Goal: Task Accomplishment & Management: Complete application form

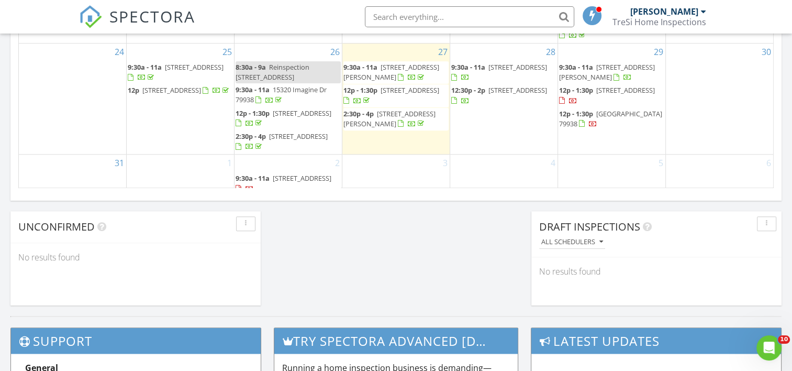
scroll to position [733, 0]
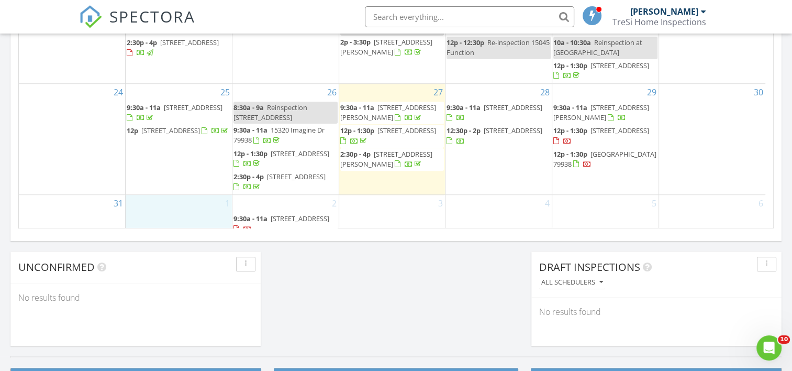
click at [176, 195] on div "1" at bounding box center [179, 215] width 106 height 41
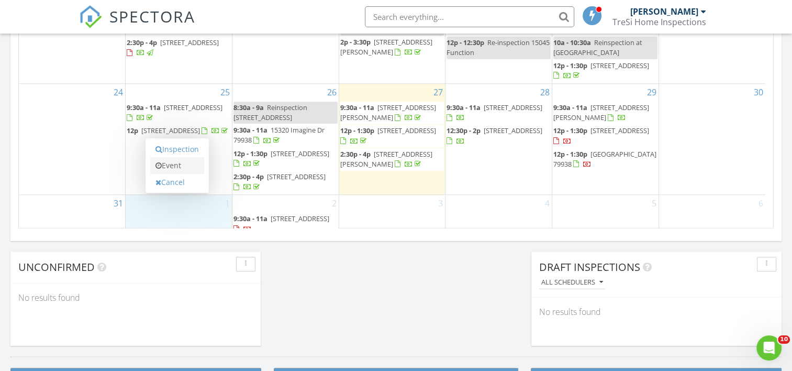
click at [176, 163] on link "Event" at bounding box center [177, 165] width 54 height 17
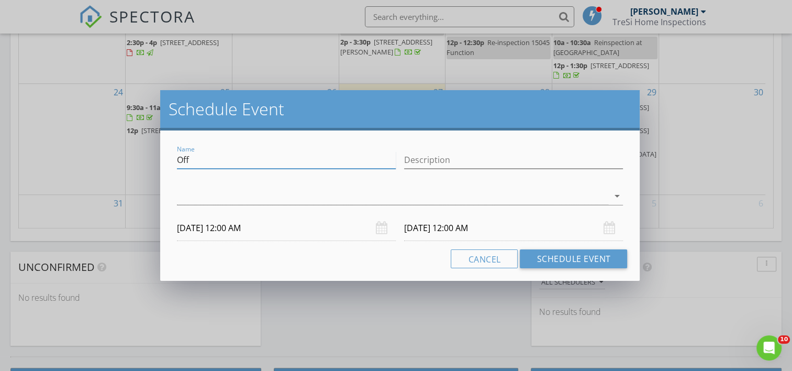
drag, startPoint x: 197, startPoint y: 163, endPoint x: 160, endPoint y: 152, distance: 38.9
click at [160, 152] on div "Name Off Description arrow_drop_down 09/01/2025 12:00 AM 09/02/2025 12:00 AM Ca…" at bounding box center [400, 205] width 480 height 150
type input "Labor Day"
click at [408, 183] on div "check_box_outline_blank Salvador Nieto arrow_drop_down" at bounding box center [400, 198] width 447 height 34
click at [318, 191] on div at bounding box center [393, 195] width 432 height 17
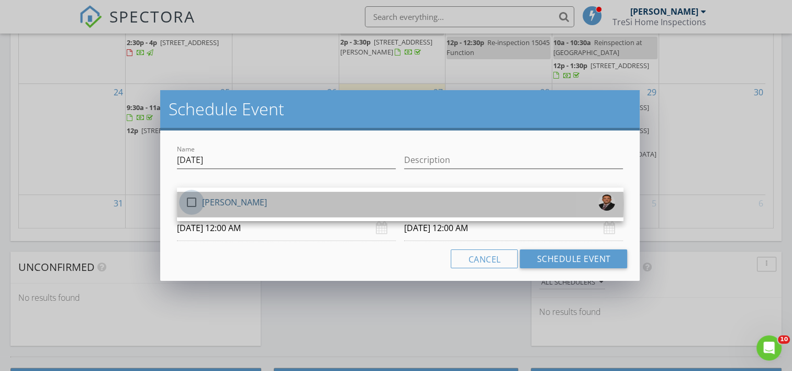
click at [193, 200] on div at bounding box center [192, 202] width 18 height 18
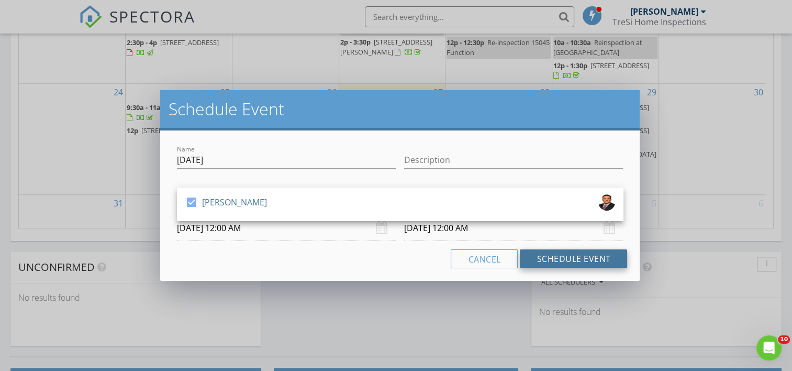
click at [566, 254] on button "Schedule Event" at bounding box center [573, 258] width 107 height 19
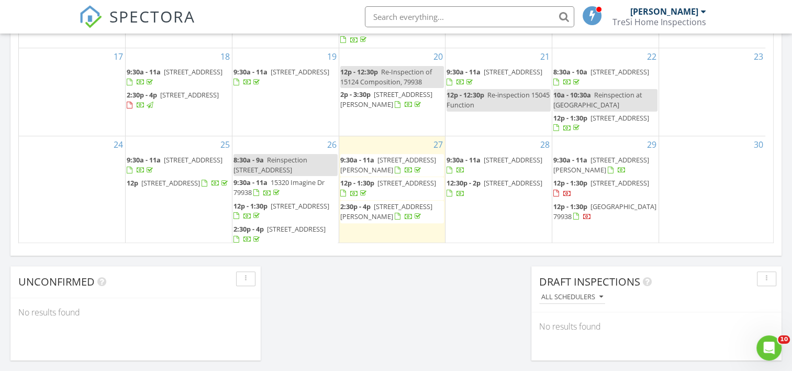
scroll to position [142, 0]
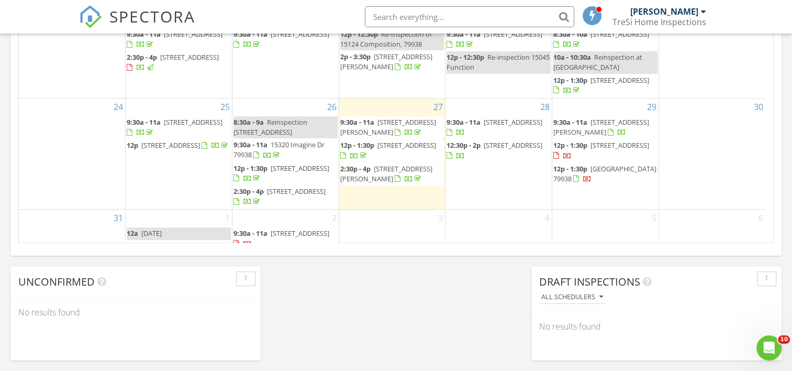
click at [470, 215] on div "4" at bounding box center [499, 229] width 106 height 41
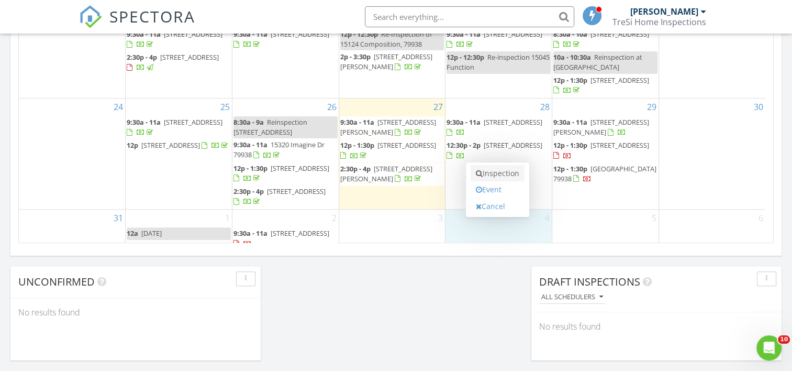
click at [486, 174] on link "Inspection" at bounding box center [498, 173] width 54 height 17
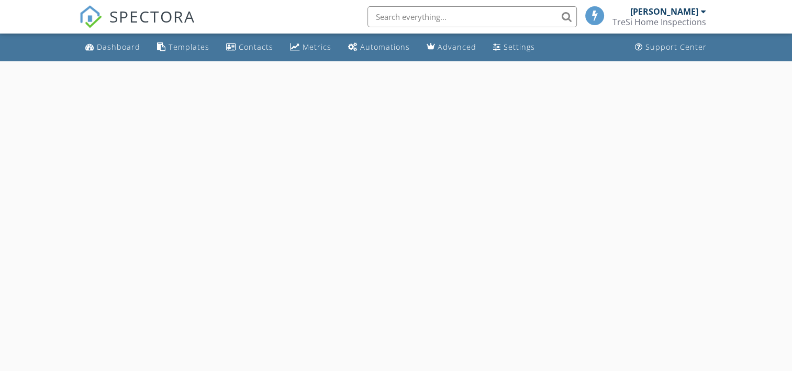
select select "8"
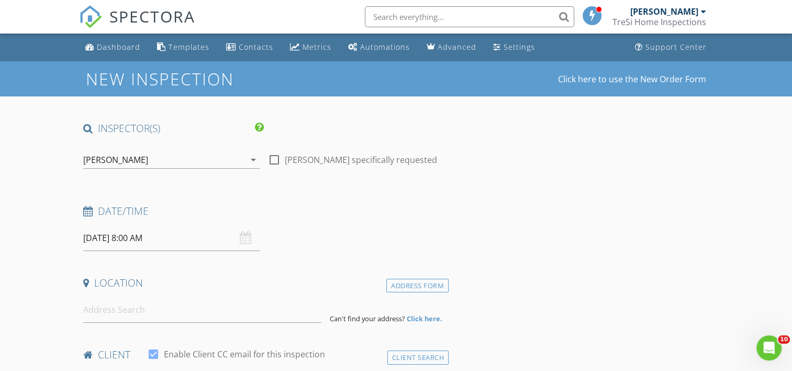
click at [140, 237] on input "[DATE] 8:00 AM" at bounding box center [171, 238] width 176 height 26
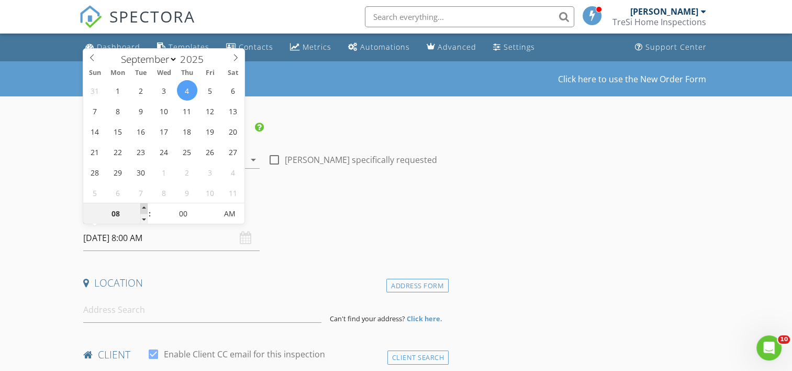
type input "09"
type input "[DATE] 9:00 AM"
click at [141, 205] on span at bounding box center [143, 208] width 7 height 10
type input "05"
type input "09/04/2025 9:05 AM"
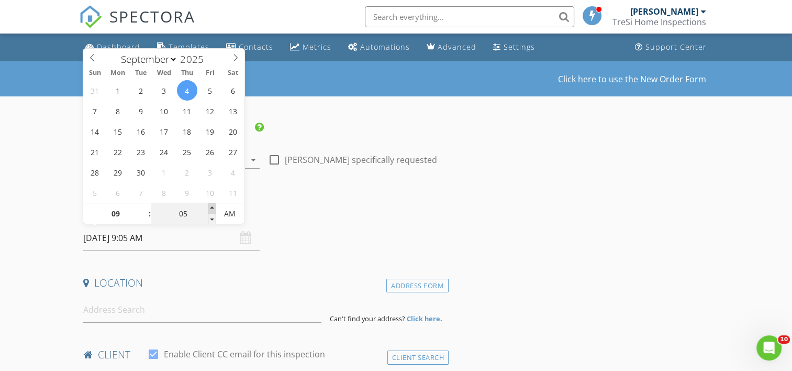
click at [214, 206] on span at bounding box center [211, 208] width 7 height 10
type input "10"
type input "09/04/2025 9:10 AM"
click at [214, 206] on span at bounding box center [211, 208] width 7 height 10
type input "15"
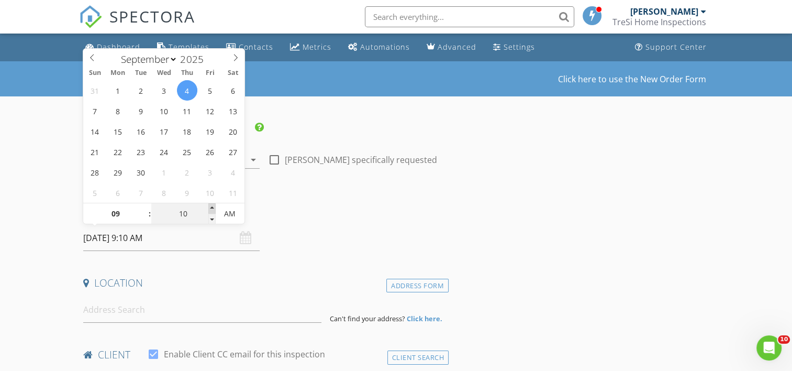
type input "09/04/2025 9:15 AM"
click at [213, 206] on span at bounding box center [211, 208] width 7 height 10
type input "20"
type input "09/04/2025 9:20 AM"
click at [212, 205] on span at bounding box center [211, 208] width 7 height 10
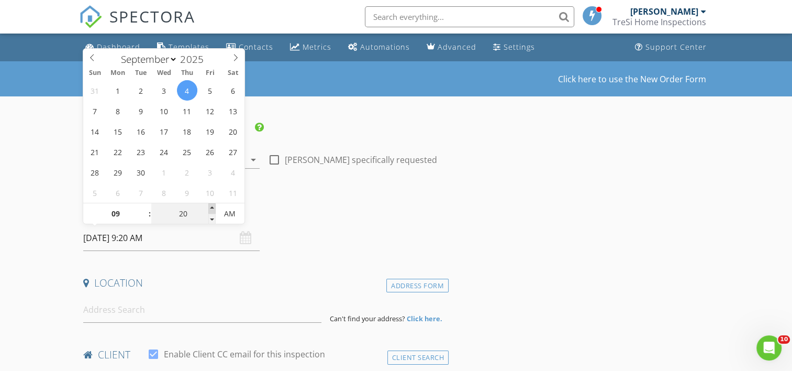
type input "25"
type input "09/04/2025 9:25 AM"
click at [212, 205] on span at bounding box center [211, 208] width 7 height 10
type input "30"
type input "09/04/2025 9:30 AM"
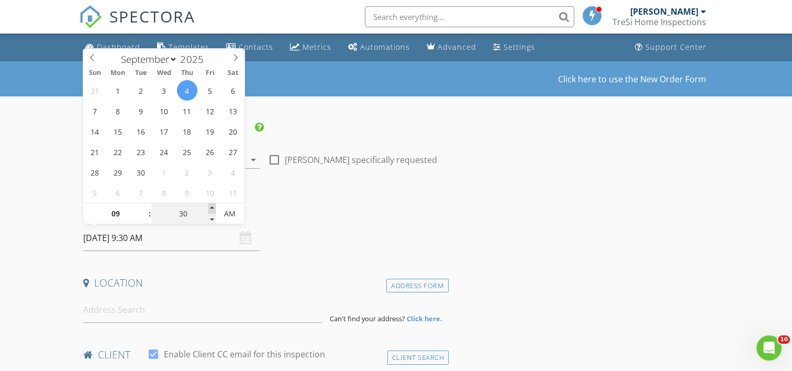
click at [212, 205] on span at bounding box center [211, 208] width 7 height 10
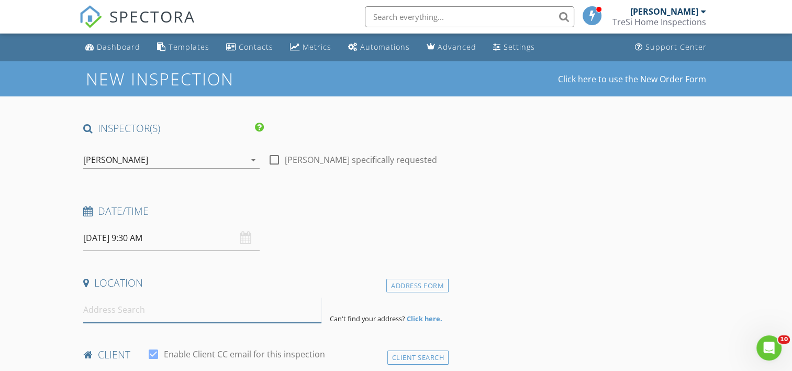
click at [125, 311] on input at bounding box center [202, 310] width 238 height 26
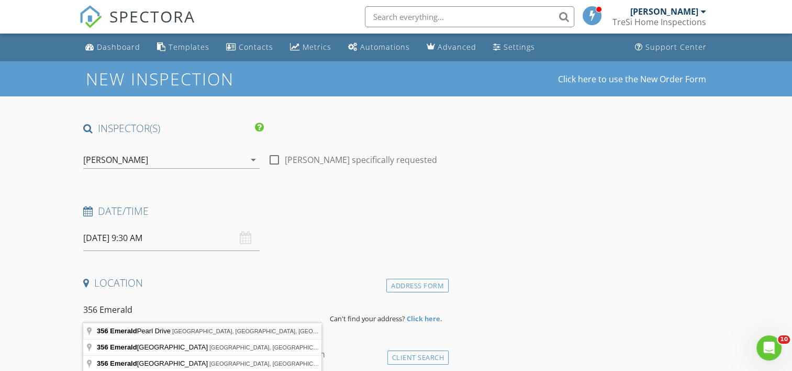
type input "356 Emerald Pearl Drive, Horizon City, TX, USA"
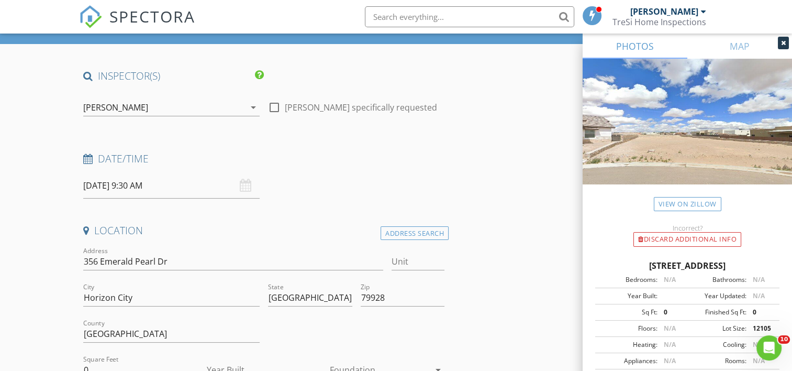
scroll to position [105, 0]
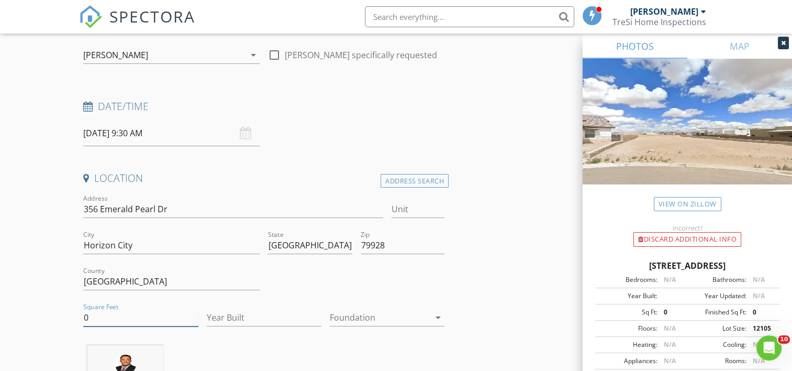
drag, startPoint x: 117, startPoint y: 320, endPoint x: 74, endPoint y: 314, distance: 43.4
type input "2700"
click at [228, 316] on input "Year Built" at bounding box center [264, 317] width 115 height 17
type input "2025"
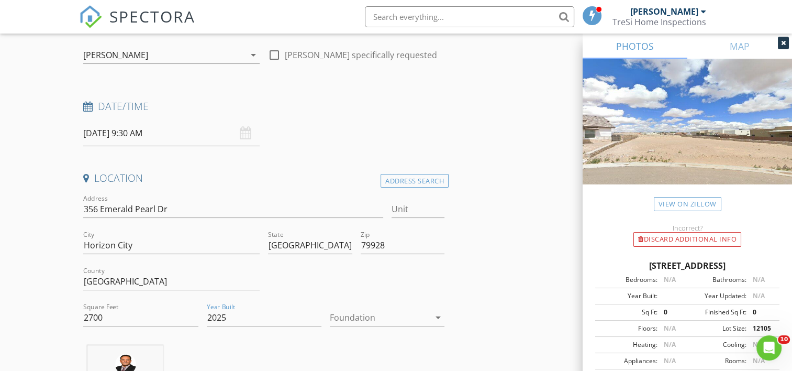
click at [363, 319] on div at bounding box center [380, 317] width 100 height 17
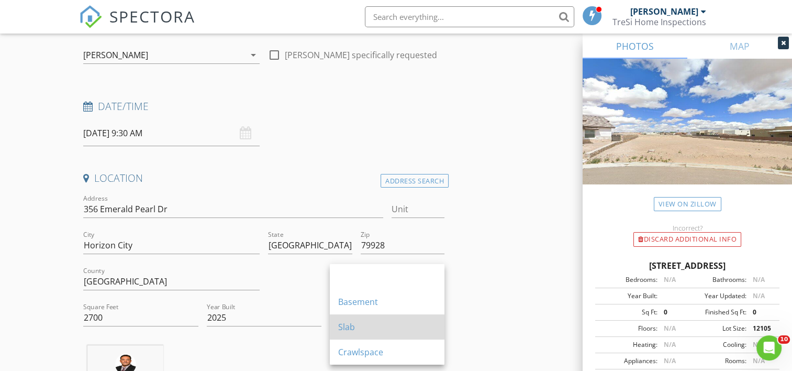
click at [362, 325] on div "Slab" at bounding box center [387, 326] width 98 height 13
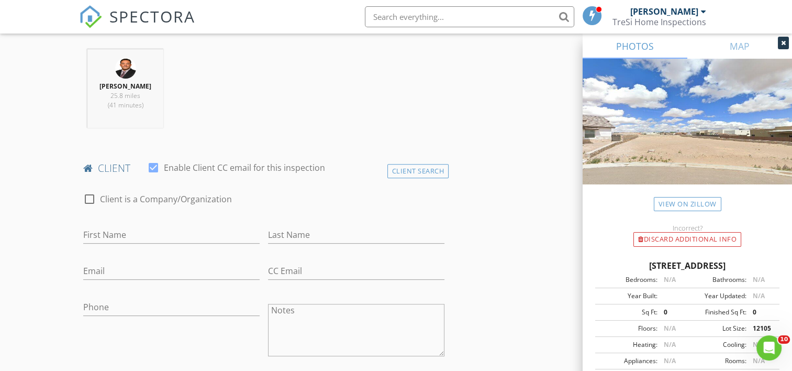
scroll to position [419, 0]
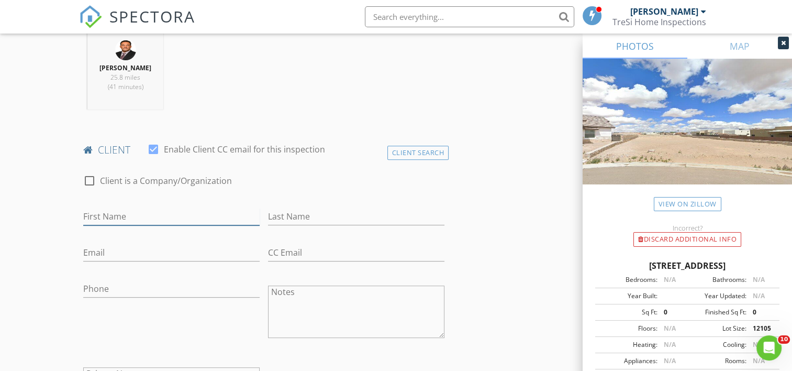
click at [147, 215] on input "First Name" at bounding box center [171, 216] width 176 height 17
type input "Salvador"
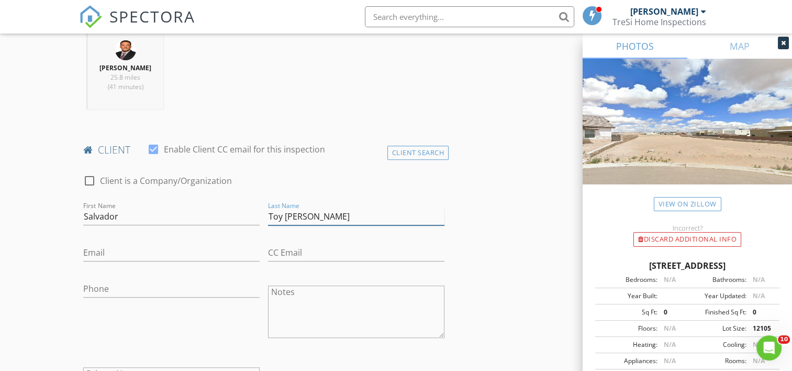
type input "Toy Jaramillo"
type input "salvadortoy@yahoo.com"
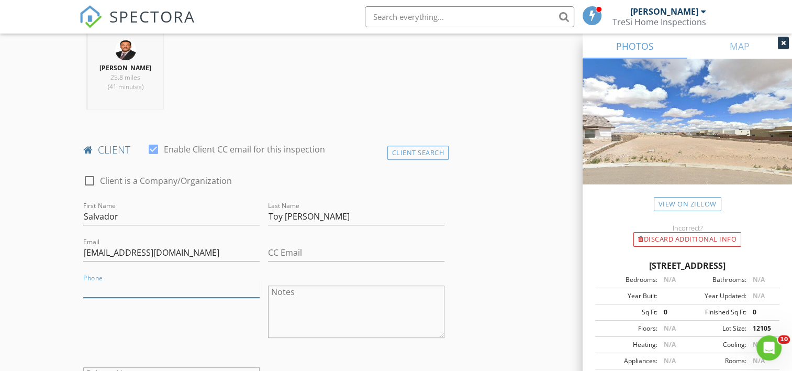
click at [124, 287] on input "Phone" at bounding box center [171, 288] width 176 height 17
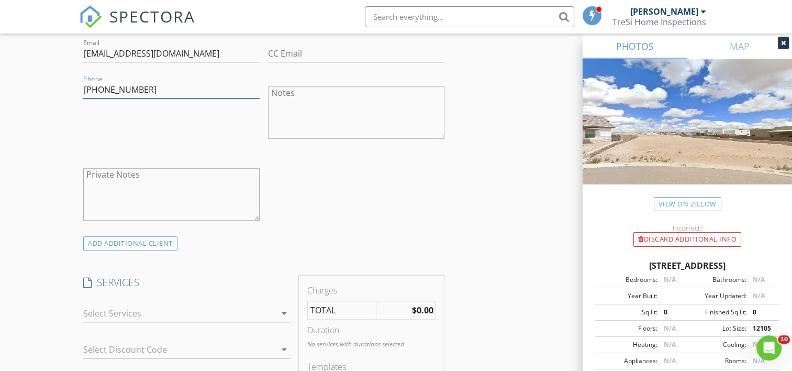
scroll to position [681, 0]
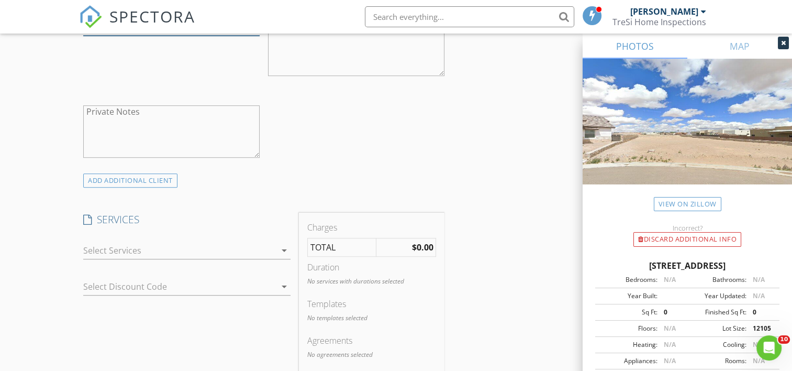
type input "915-280-0312"
click at [145, 252] on div at bounding box center [179, 250] width 193 height 17
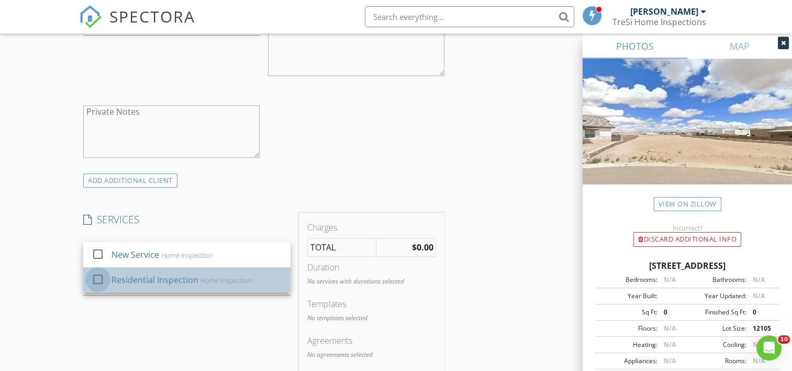
click at [96, 276] on div at bounding box center [98, 279] width 18 height 18
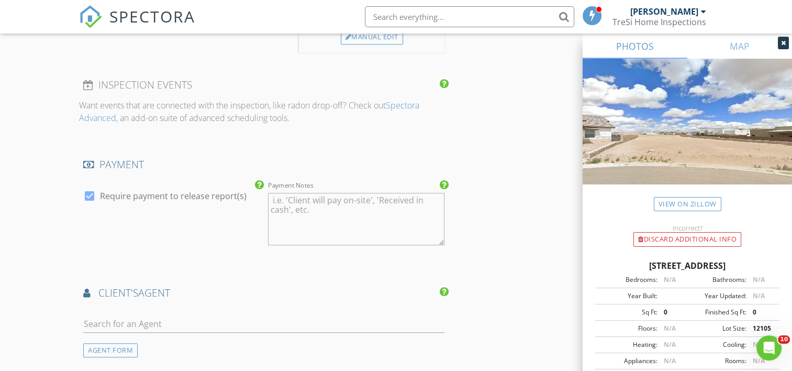
scroll to position [1100, 0]
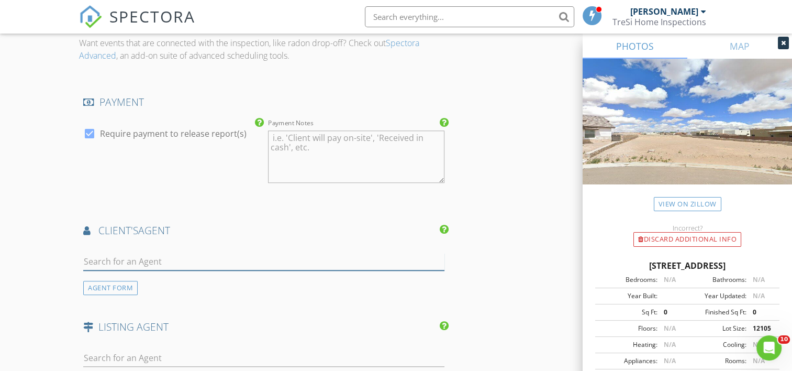
click at [145, 261] on input "text" at bounding box center [263, 261] width 361 height 17
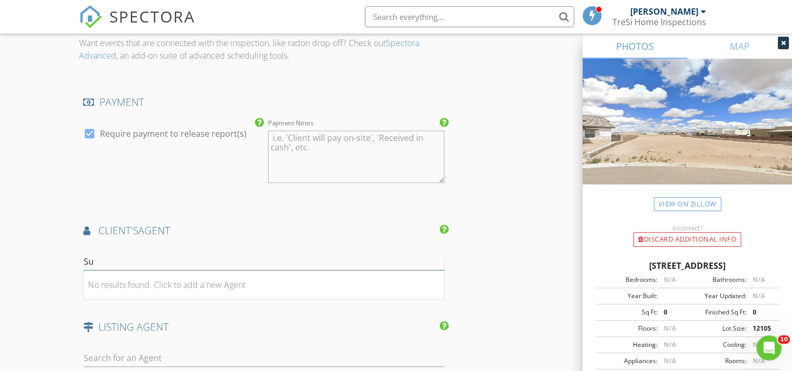
type input "S"
click at [124, 283] on div "AGENT FORM" at bounding box center [110, 288] width 54 height 14
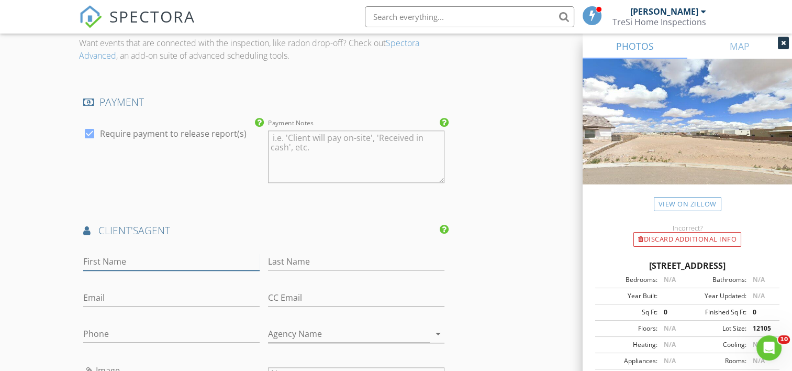
click at [117, 262] on input "First Name" at bounding box center [171, 261] width 176 height 17
type input "Suzie"
type input "Rosales"
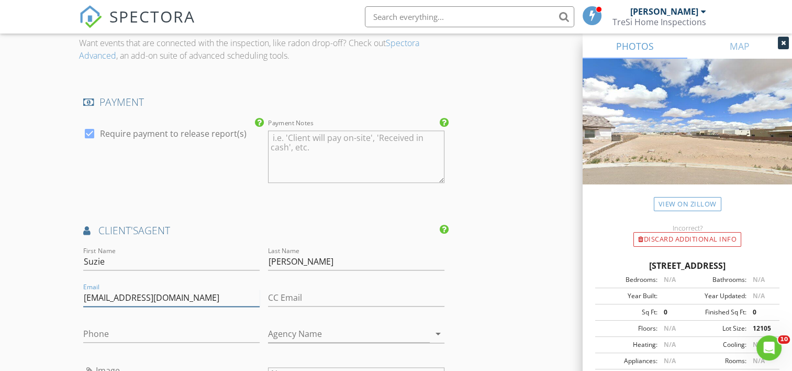
type input "suziemrealestate@gmail.com"
type input "915-355-9728"
click at [305, 332] on input "Agency Name" at bounding box center [349, 333] width 162 height 17
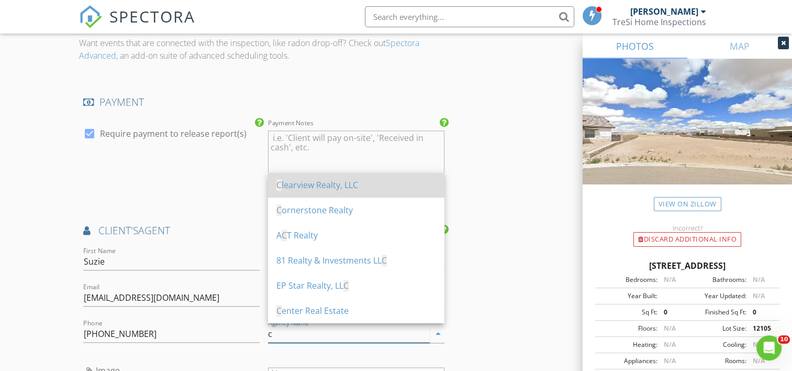
click at [294, 190] on div "C learview Realty, LLC" at bounding box center [356, 185] width 160 height 13
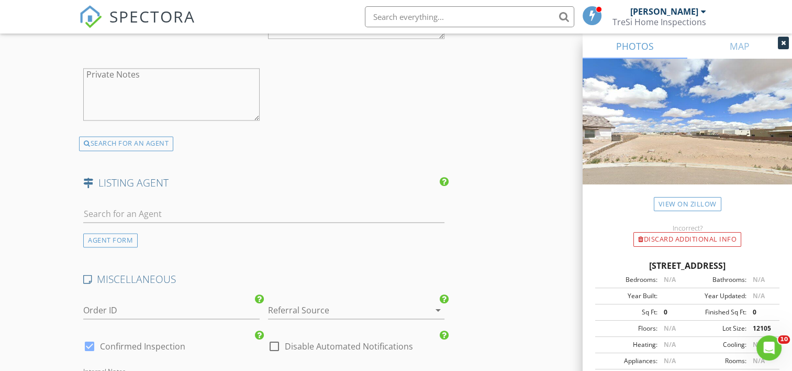
scroll to position [1480, 0]
type input "Clearview Realty, LLC"
click at [165, 214] on input "text" at bounding box center [263, 214] width 361 height 17
type input "M"
click at [113, 237] on div "AGENT FORM" at bounding box center [110, 241] width 54 height 14
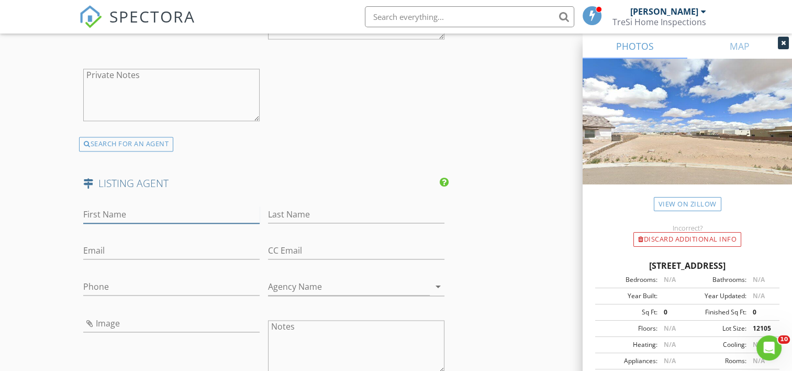
click at [111, 212] on input "First Name" at bounding box center [171, 214] width 176 height 17
type input "Marisela"
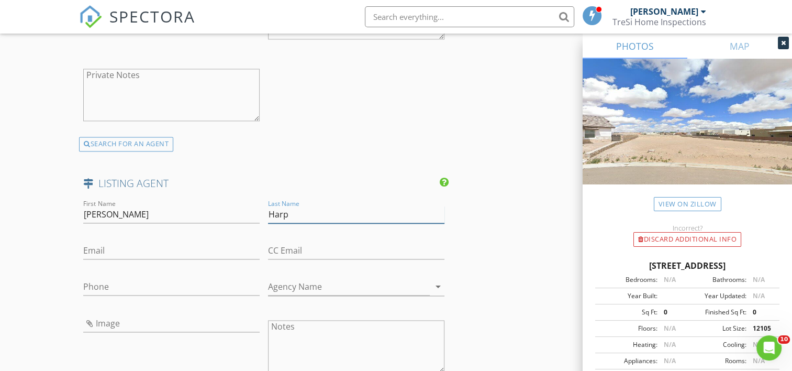
type input "Harper"
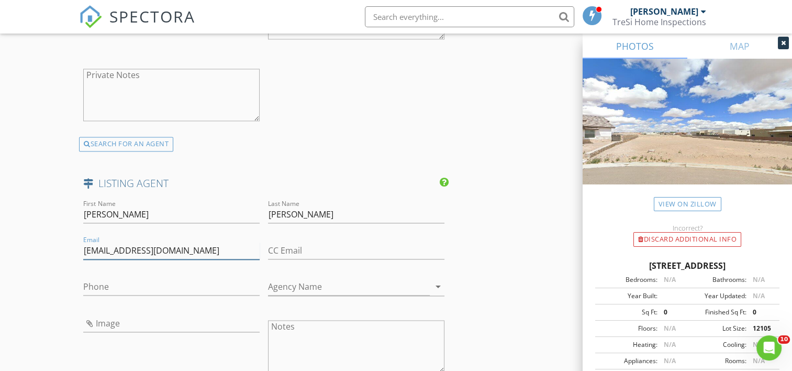
type input "mariharper@me.com"
type input "915-494-4689"
click at [296, 284] on input "Agency Name" at bounding box center [349, 286] width 162 height 17
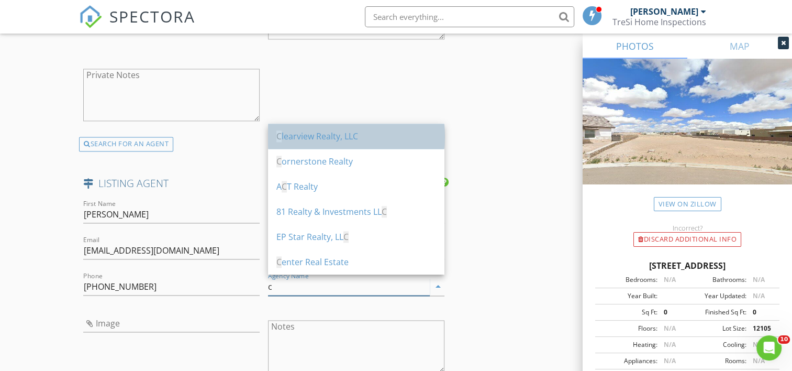
click at [296, 140] on div "C learview Realty, LLC" at bounding box center [356, 136] width 160 height 13
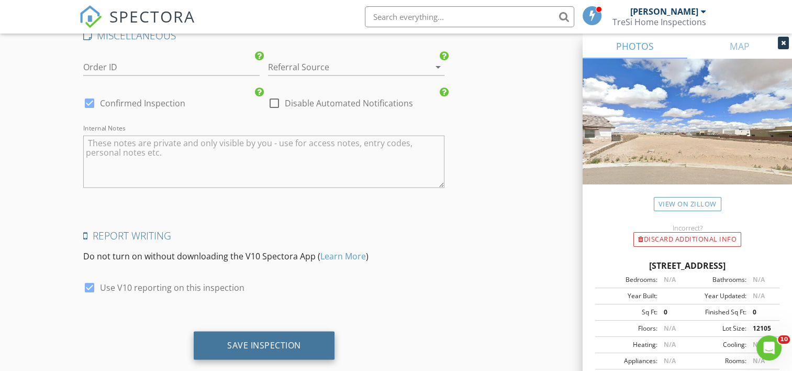
scroll to position [1977, 0]
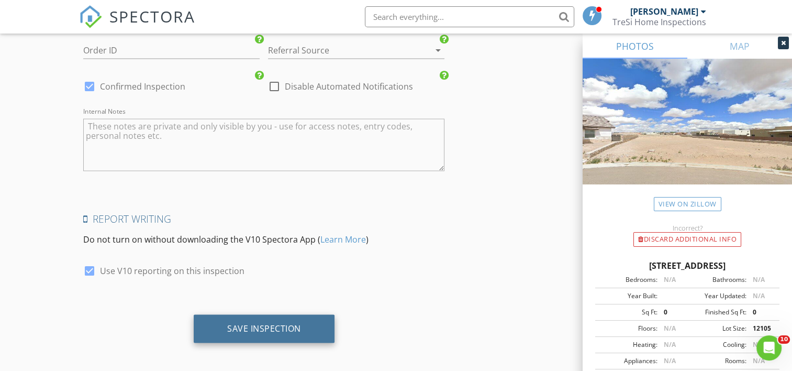
type input "Clearview Realty, LLC"
click at [264, 326] on div "Save Inspection" at bounding box center [264, 328] width 74 height 10
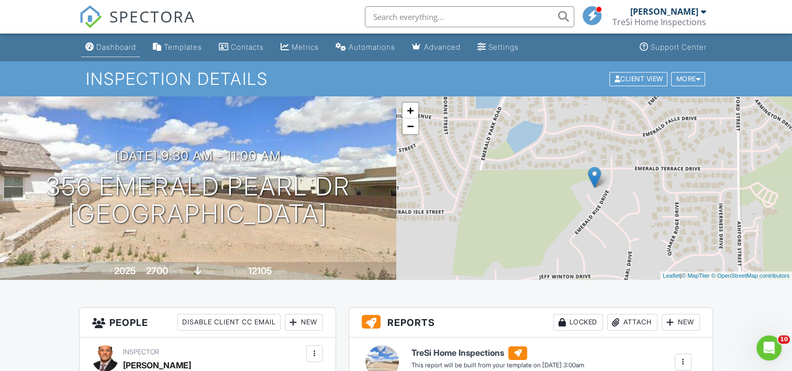
click at [102, 47] on div "Dashboard" at bounding box center [116, 46] width 40 height 9
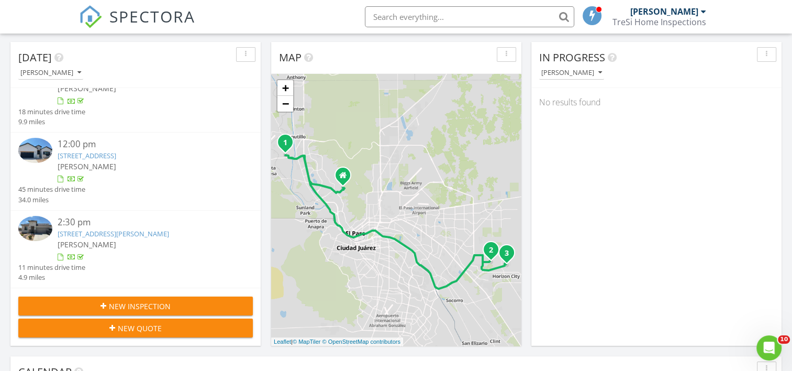
scroll to position [262, 0]
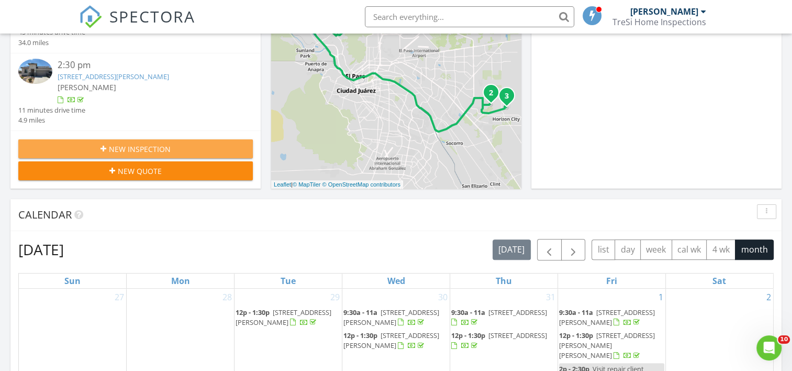
click at [125, 143] on span "New Inspection" at bounding box center [140, 148] width 62 height 11
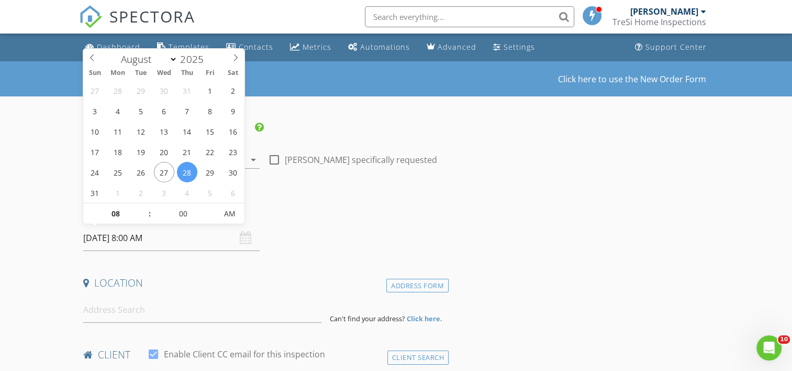
click at [124, 237] on input "08/28/2025 8:00 AM" at bounding box center [171, 238] width 176 height 26
select select "8"
type input "09/04/2025 8:00 AM"
type input "09"
type input "09/04/2025 9:00 AM"
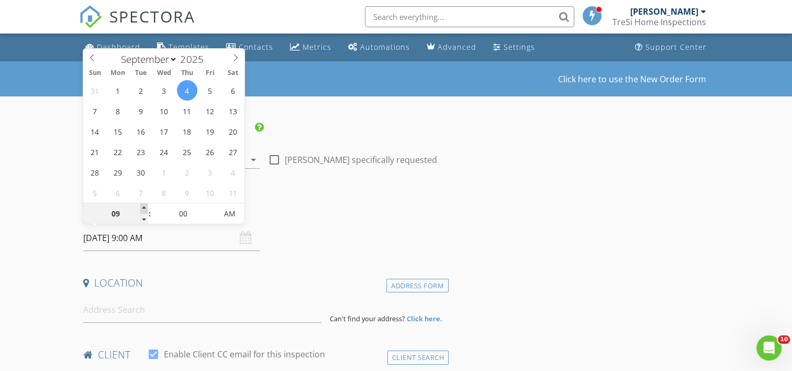
click at [145, 209] on span at bounding box center [143, 208] width 7 height 10
type input "10"
type input "09/04/2025 10:00 AM"
click at [145, 209] on span at bounding box center [143, 208] width 7 height 10
type input "11"
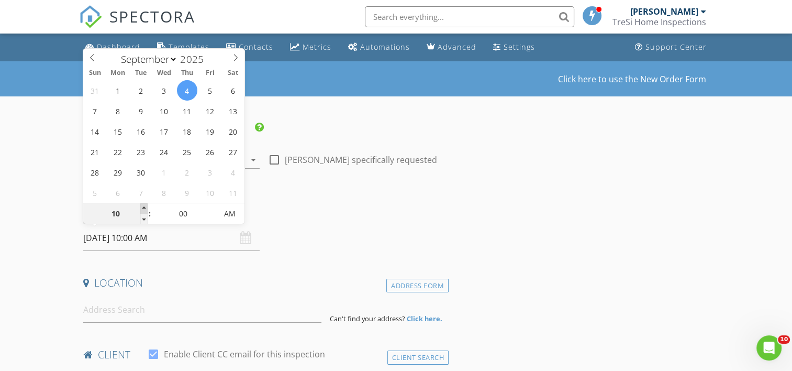
type input "09/04/2025 11:00 AM"
click at [145, 209] on span at bounding box center [143, 208] width 7 height 10
type input "12"
type input "[DATE] 12:00 PM"
click at [145, 209] on span at bounding box center [143, 208] width 7 height 10
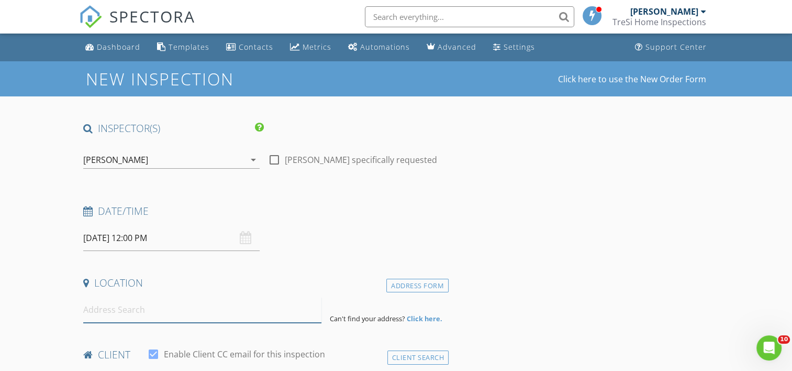
click at [106, 311] on input at bounding box center [202, 310] width 238 height 26
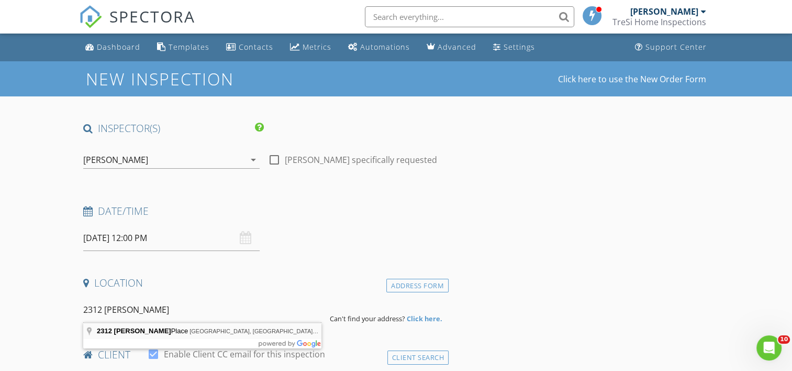
type input "2312 Tierra Fabian Place, El Paso, TX, USA"
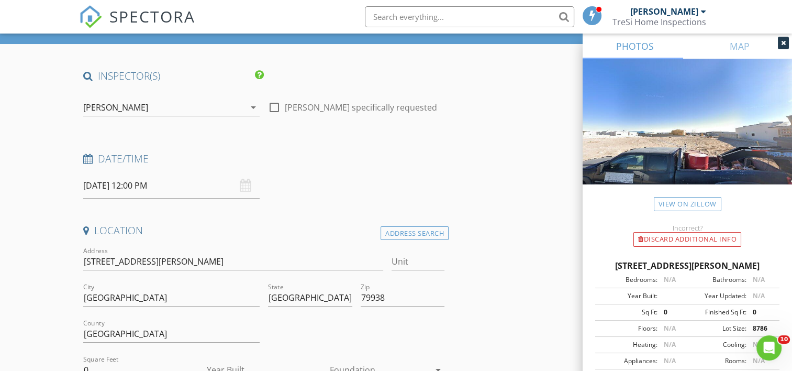
scroll to position [157, 0]
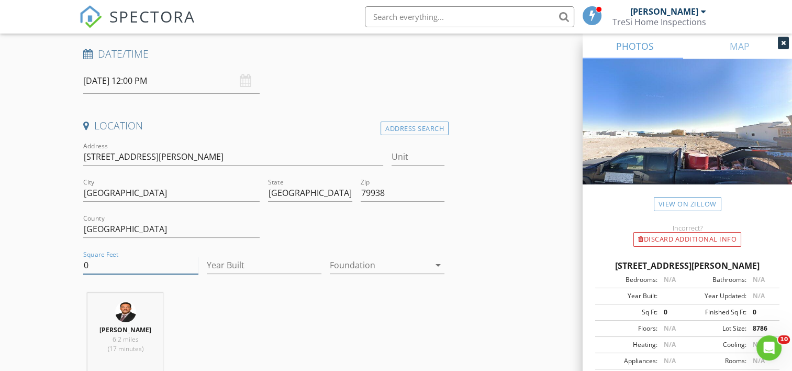
click at [103, 268] on input "0" at bounding box center [140, 265] width 115 height 17
type input "2700"
type input "2025"
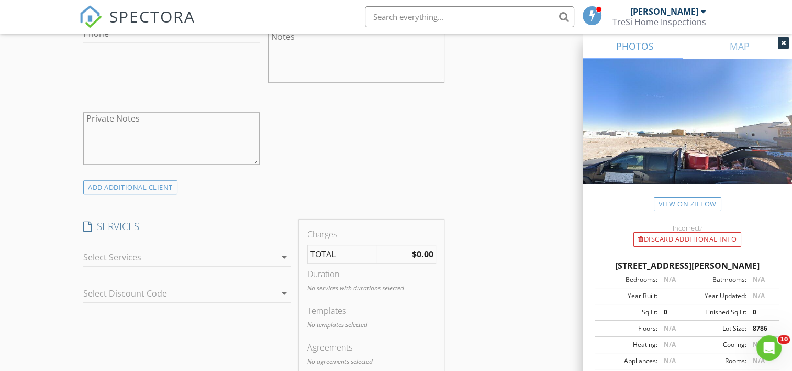
scroll to position [696, 0]
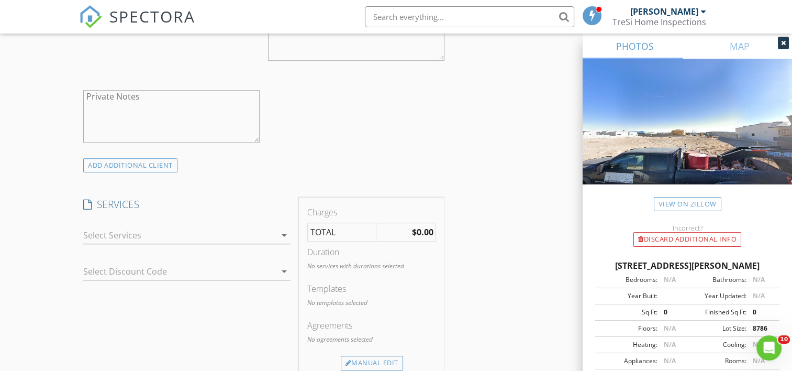
click at [284, 236] on icon "arrow_drop_down" at bounding box center [284, 235] width 13 height 13
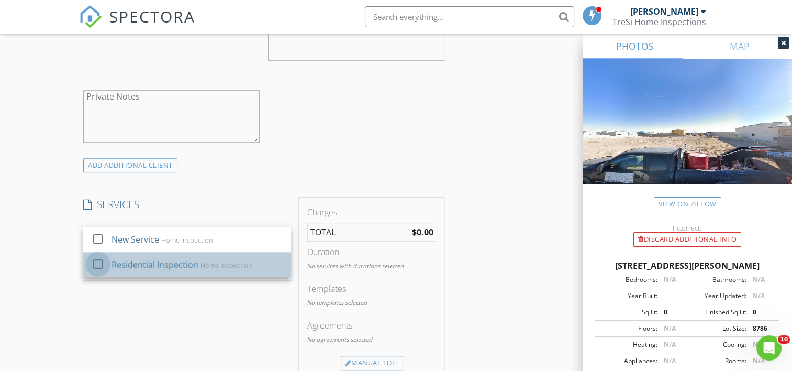
click at [99, 263] on div at bounding box center [98, 264] width 18 height 18
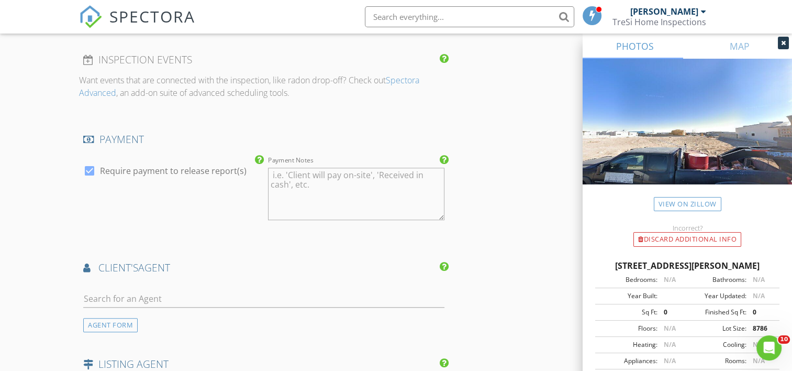
scroll to position [1115, 0]
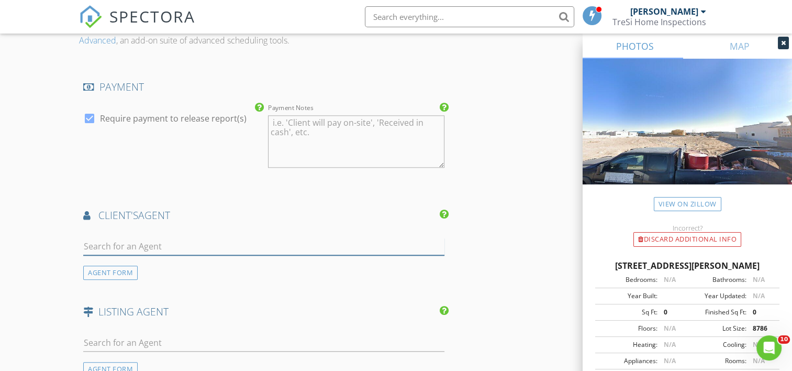
click at [127, 245] on input "text" at bounding box center [263, 246] width 361 height 17
type input "Ana M"
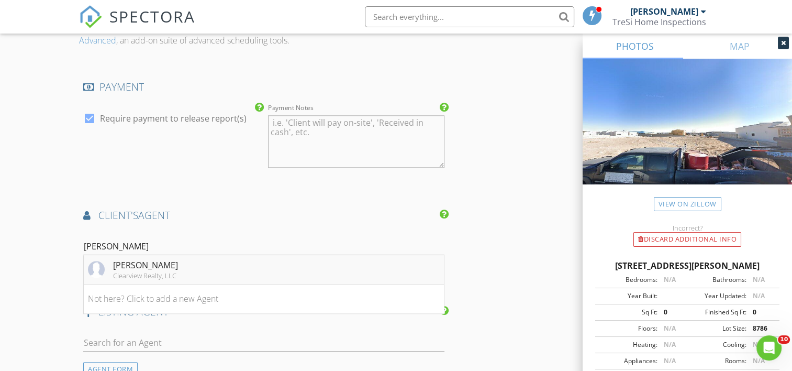
click at [156, 272] on div "Clearview Realty, LLC" at bounding box center [145, 275] width 65 height 8
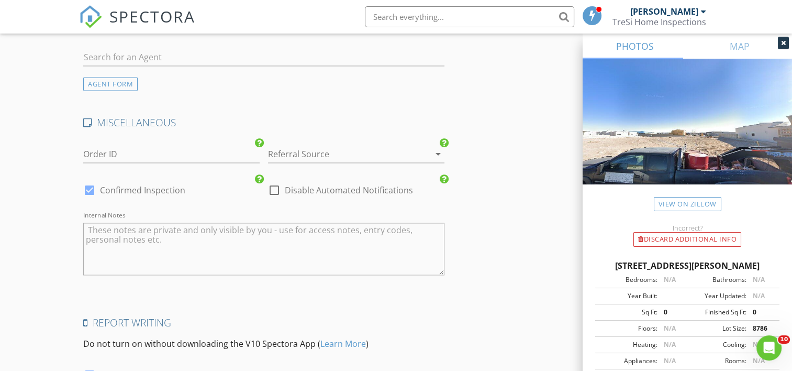
scroll to position [1743, 0]
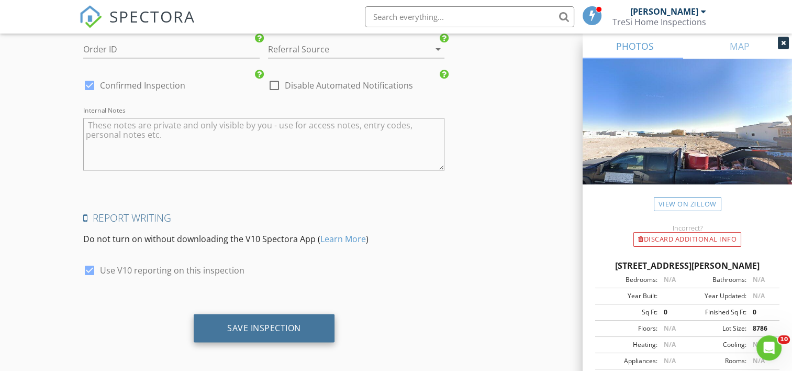
click at [240, 322] on div "Save Inspection" at bounding box center [264, 327] width 74 height 10
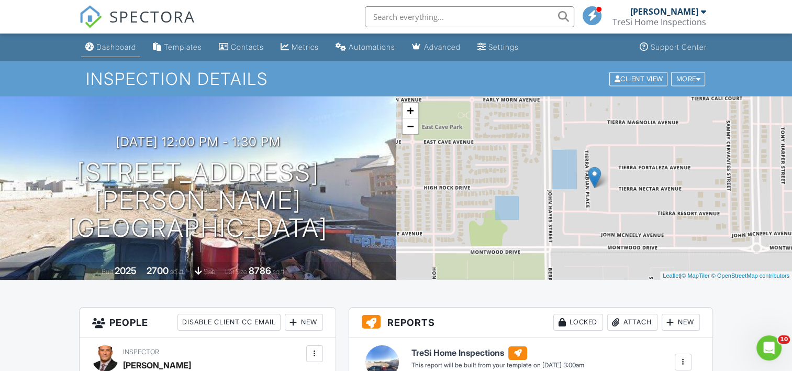
click at [115, 43] on div "Dashboard" at bounding box center [116, 46] width 40 height 9
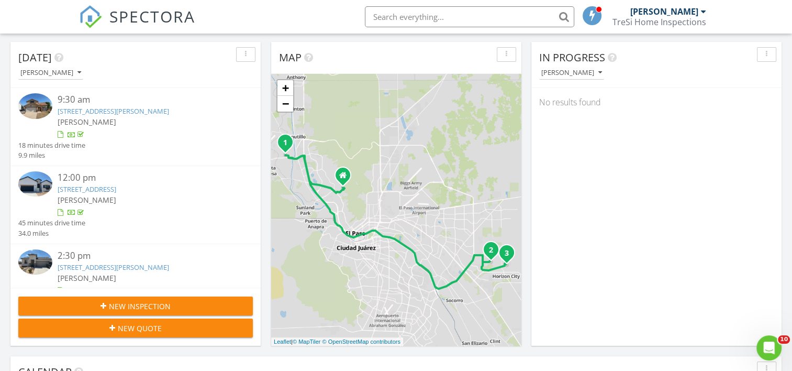
click at [105, 111] on link "[STREET_ADDRESS][PERSON_NAME]" at bounding box center [114, 110] width 112 height 9
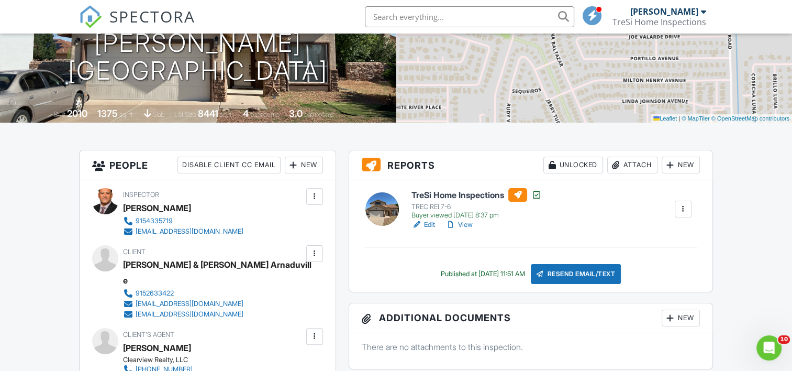
click at [312, 253] on div at bounding box center [314, 253] width 10 height 10
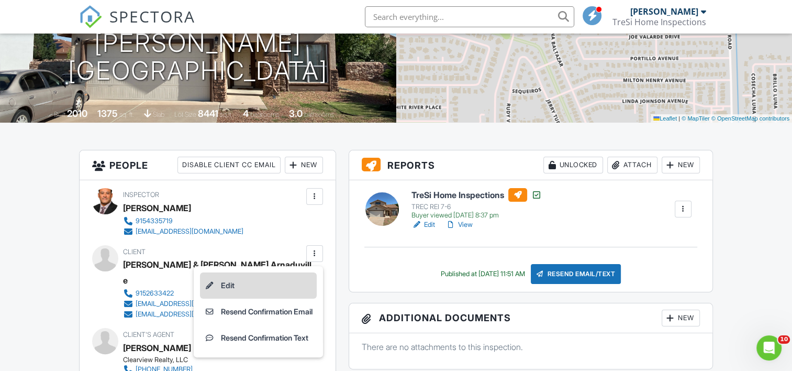
click at [230, 281] on li "Edit" at bounding box center [258, 285] width 117 height 26
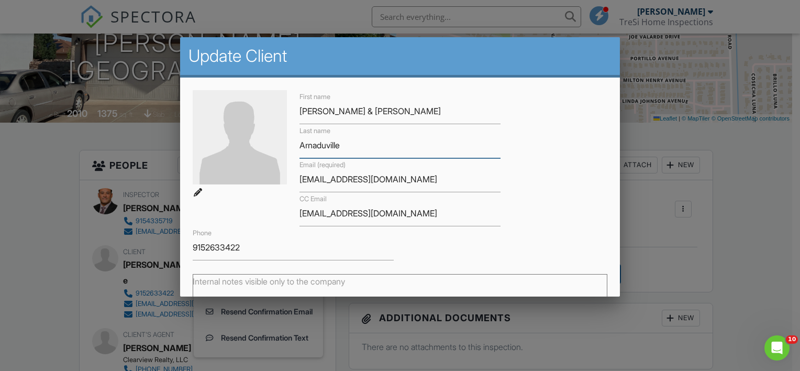
click at [326, 147] on input "Arnaduville" at bounding box center [400, 145] width 201 height 26
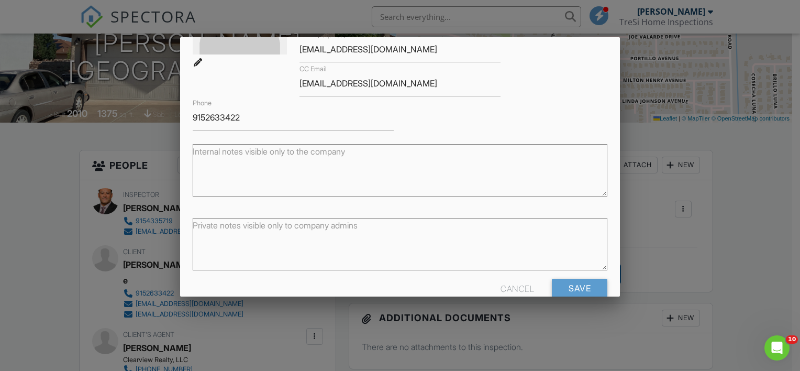
scroll to position [150, 0]
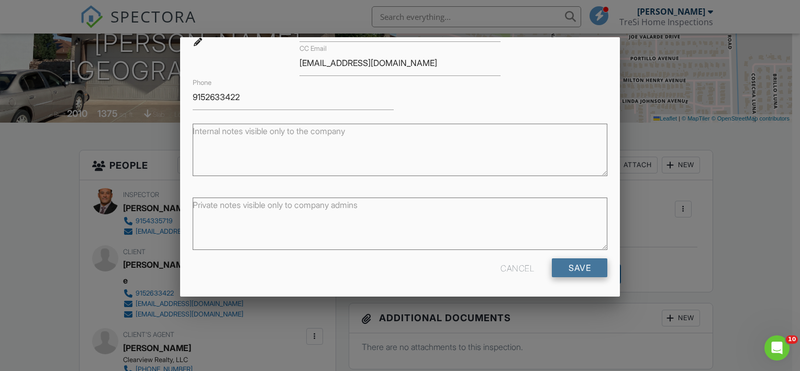
type input "[GEOGRAPHIC_DATA]"
click at [572, 266] on input "Save" at bounding box center [580, 267] width 56 height 19
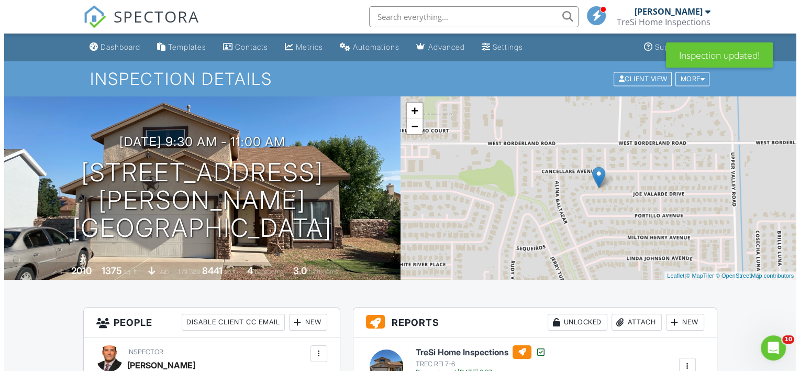
scroll to position [105, 0]
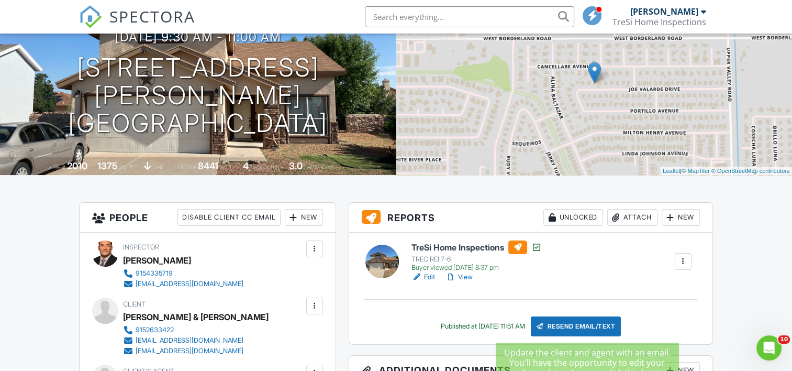
click at [582, 320] on div "Resend Email/Text" at bounding box center [576, 326] width 90 height 20
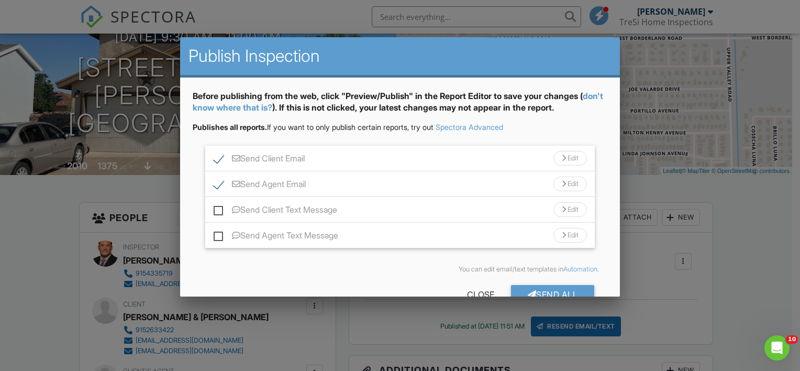
click at [219, 211] on label "Send Client Text Message" at bounding box center [276, 211] width 124 height 13
click at [219, 208] on input "Send Client Text Message" at bounding box center [217, 204] width 7 height 7
checkbox input "true"
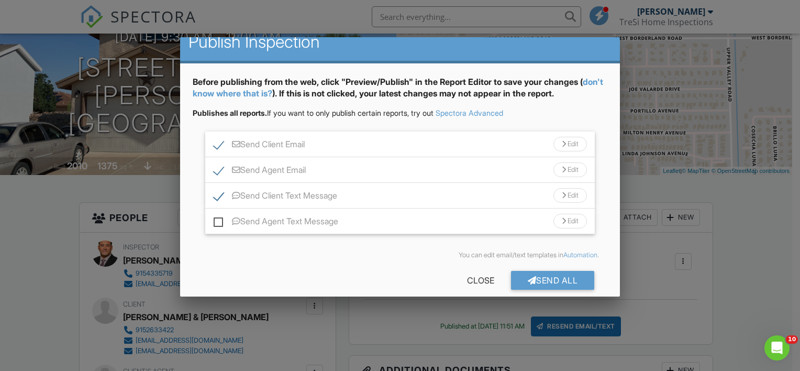
scroll to position [26, 0]
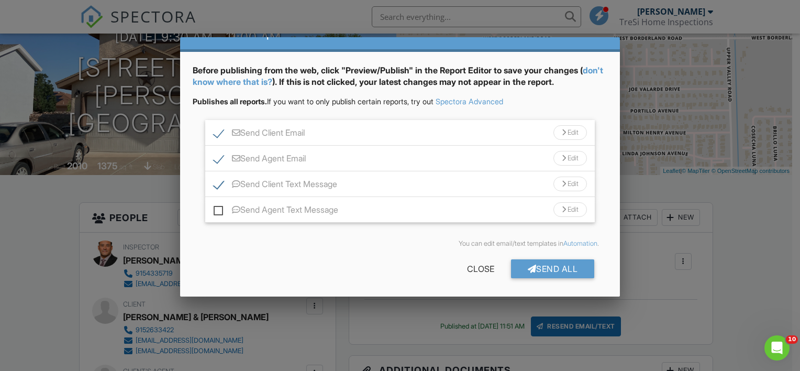
click at [218, 210] on label "Send Agent Text Message" at bounding box center [276, 211] width 125 height 13
click at [218, 208] on input "Send Agent Text Message" at bounding box center [217, 204] width 7 height 7
checkbox input "true"
click at [528, 268] on div "Send All" at bounding box center [553, 268] width 84 height 19
